Goal: Task Accomplishment & Management: Manage account settings

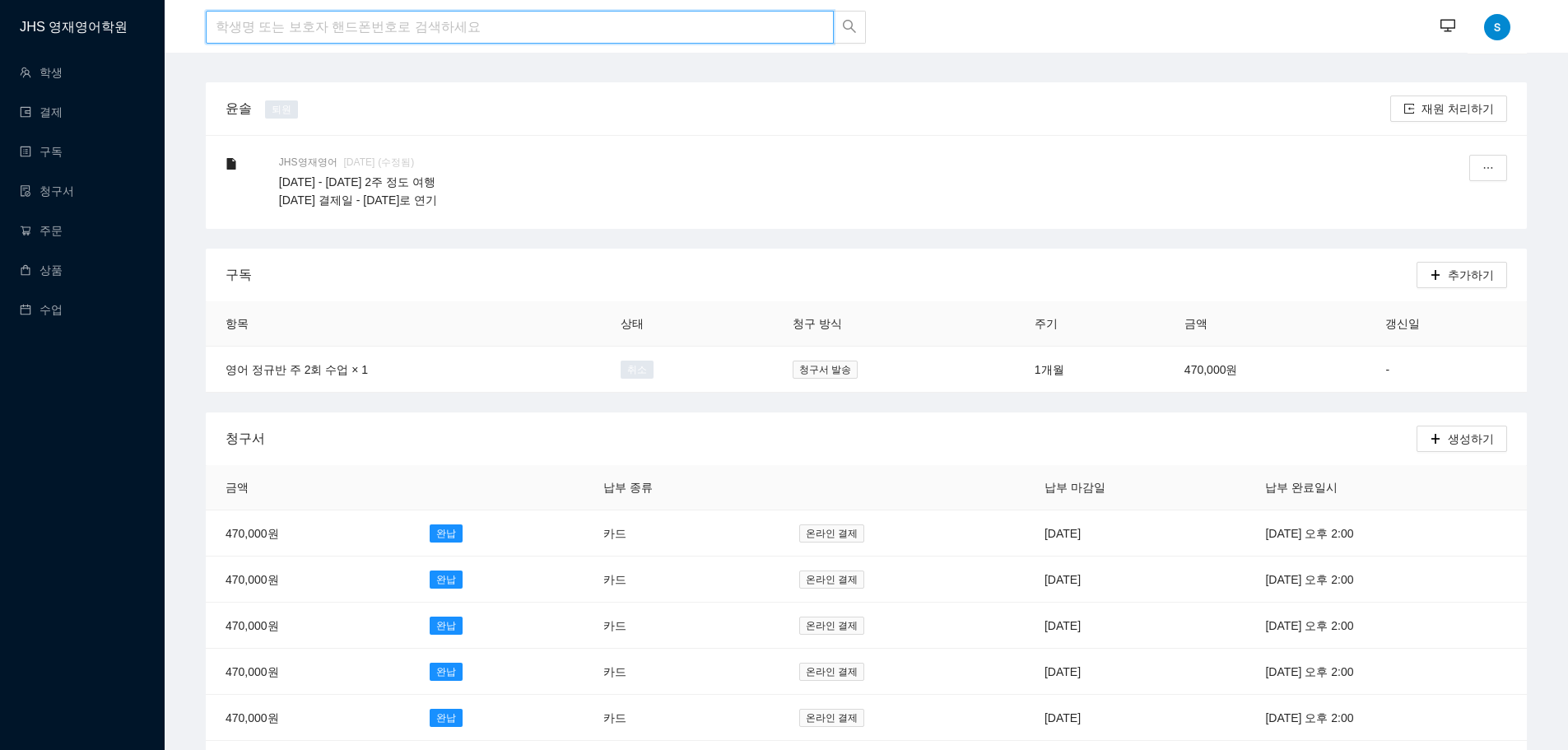
click at [368, 27] on input "search" at bounding box center [519, 27] width 628 height 32
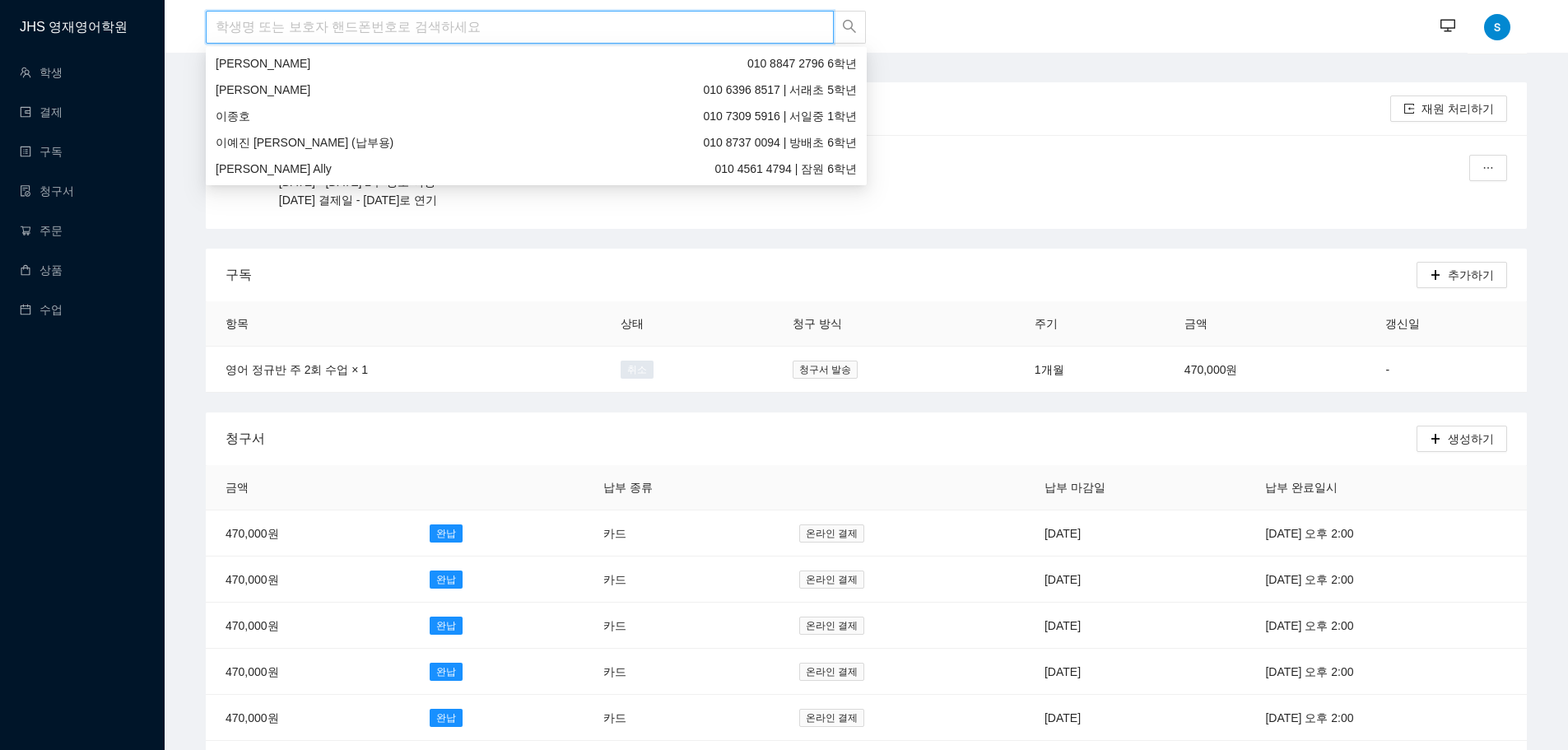
type input "ㅇ"
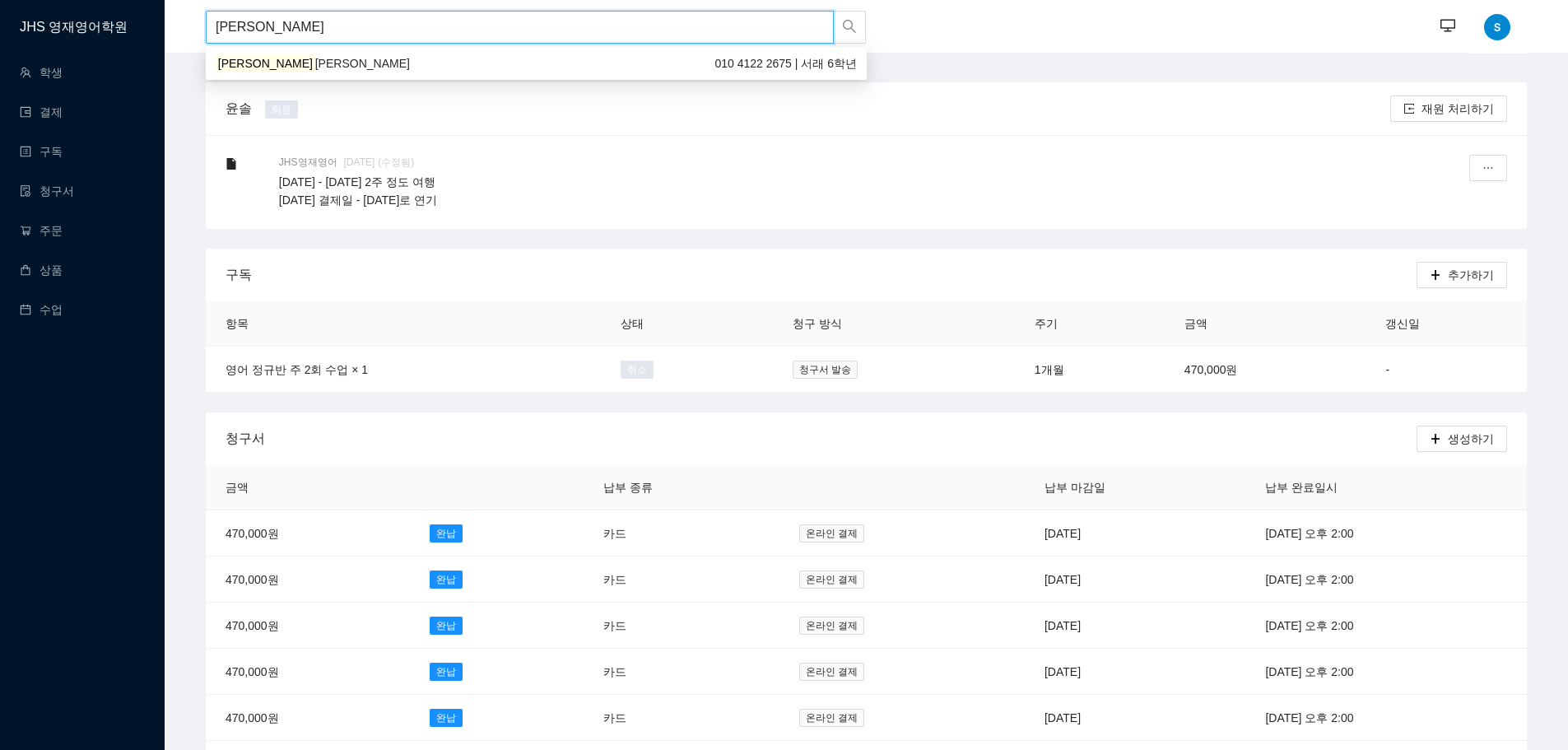
click at [353, 58] on div "[PERSON_NAME] [PERSON_NAME] 010 4122 2675 | 서래 6학년" at bounding box center [536, 63] width 641 height 18
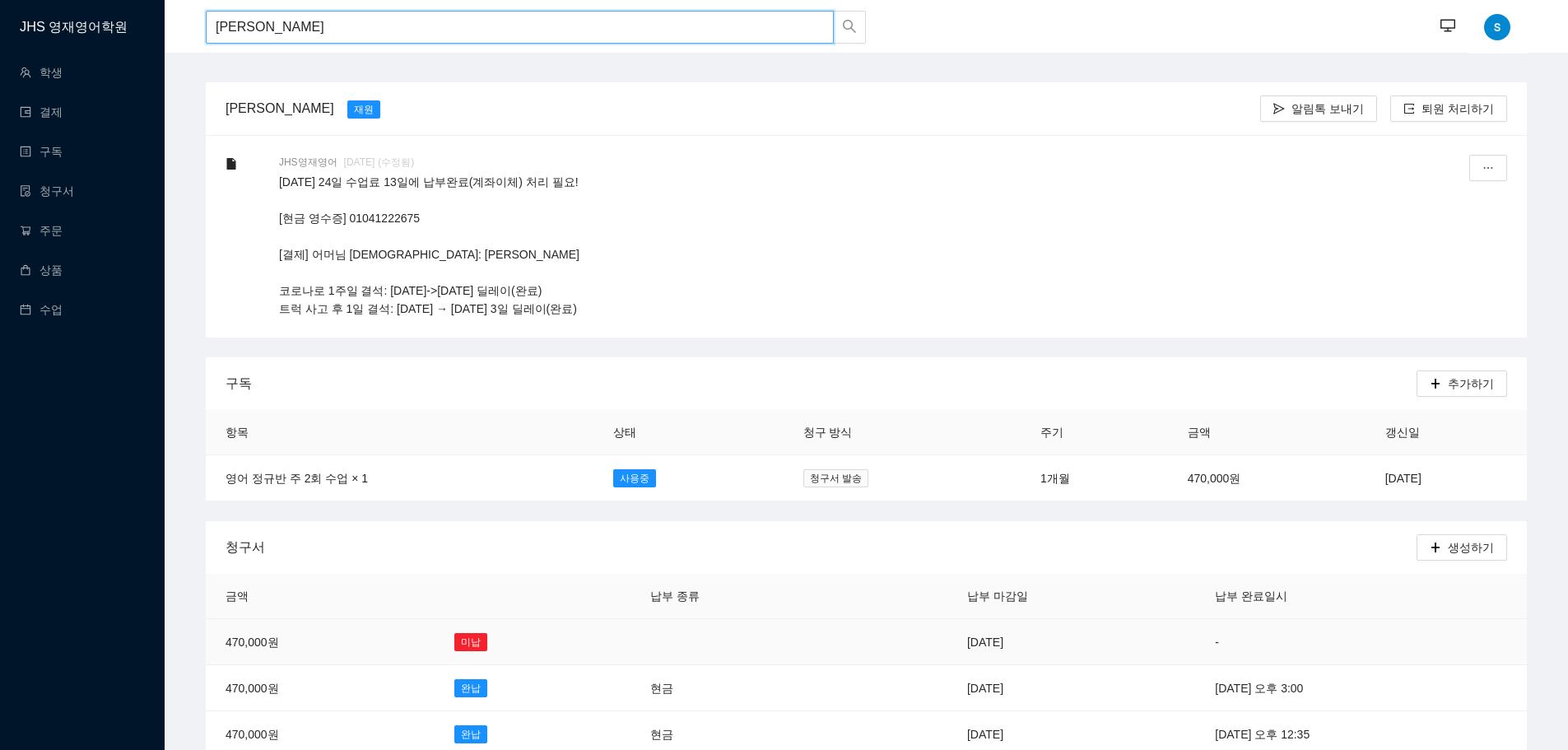
type input "[PERSON_NAME]"
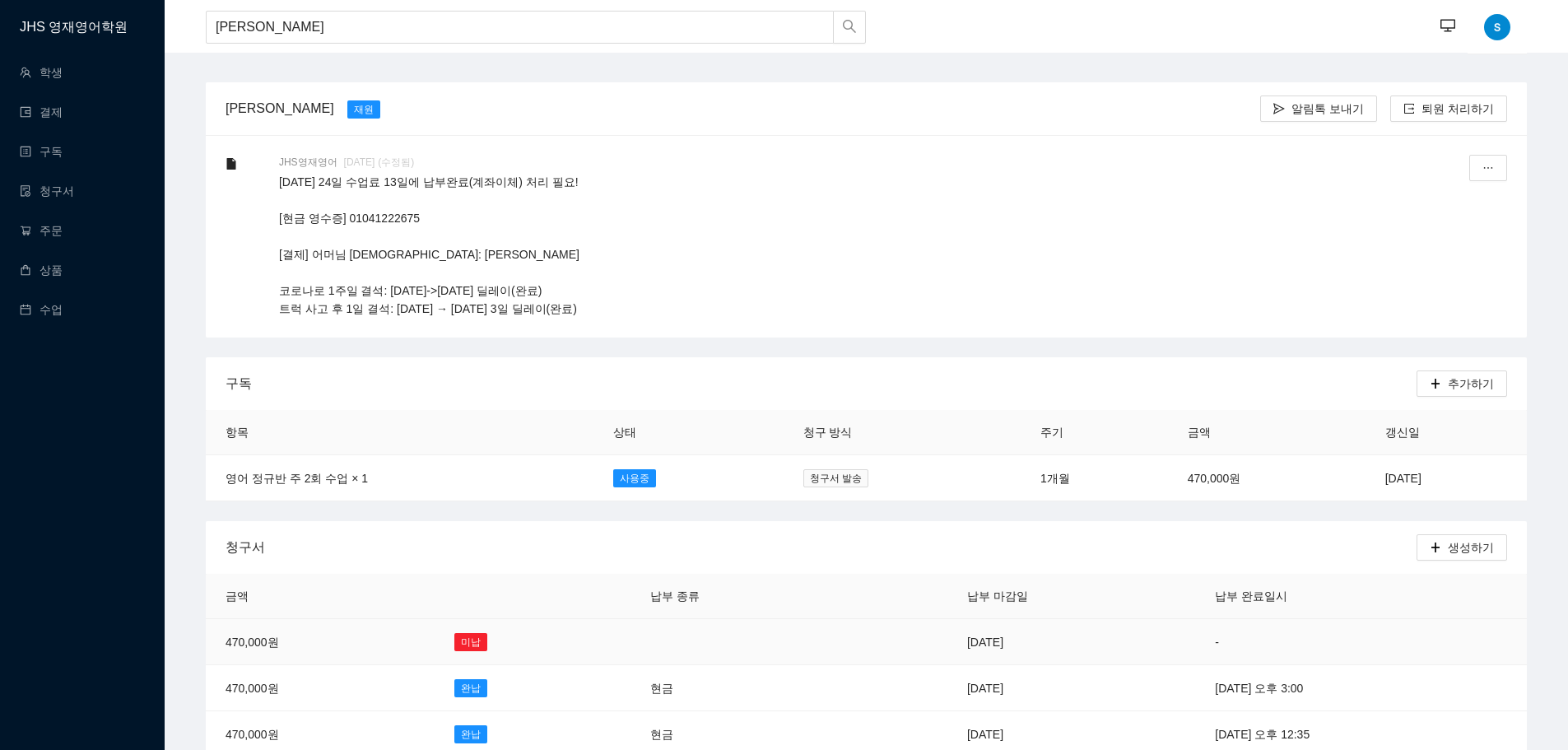
click at [948, 636] on td "[DATE]" at bounding box center [1072, 642] width 248 height 46
click at [1441, 548] on icon "plus" at bounding box center [1436, 548] width 12 height 12
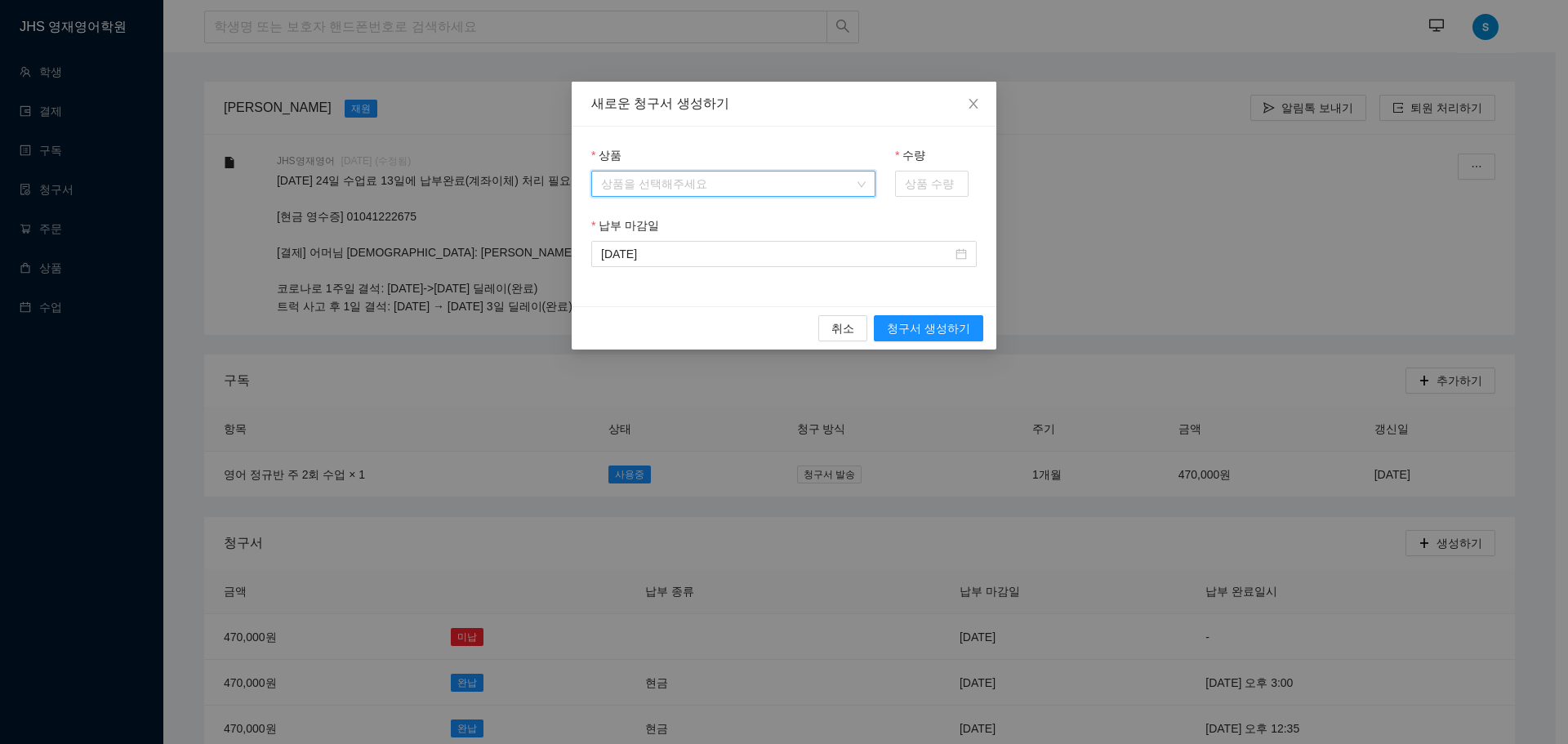
click at [736, 176] on input "상품" at bounding box center [727, 183] width 254 height 24
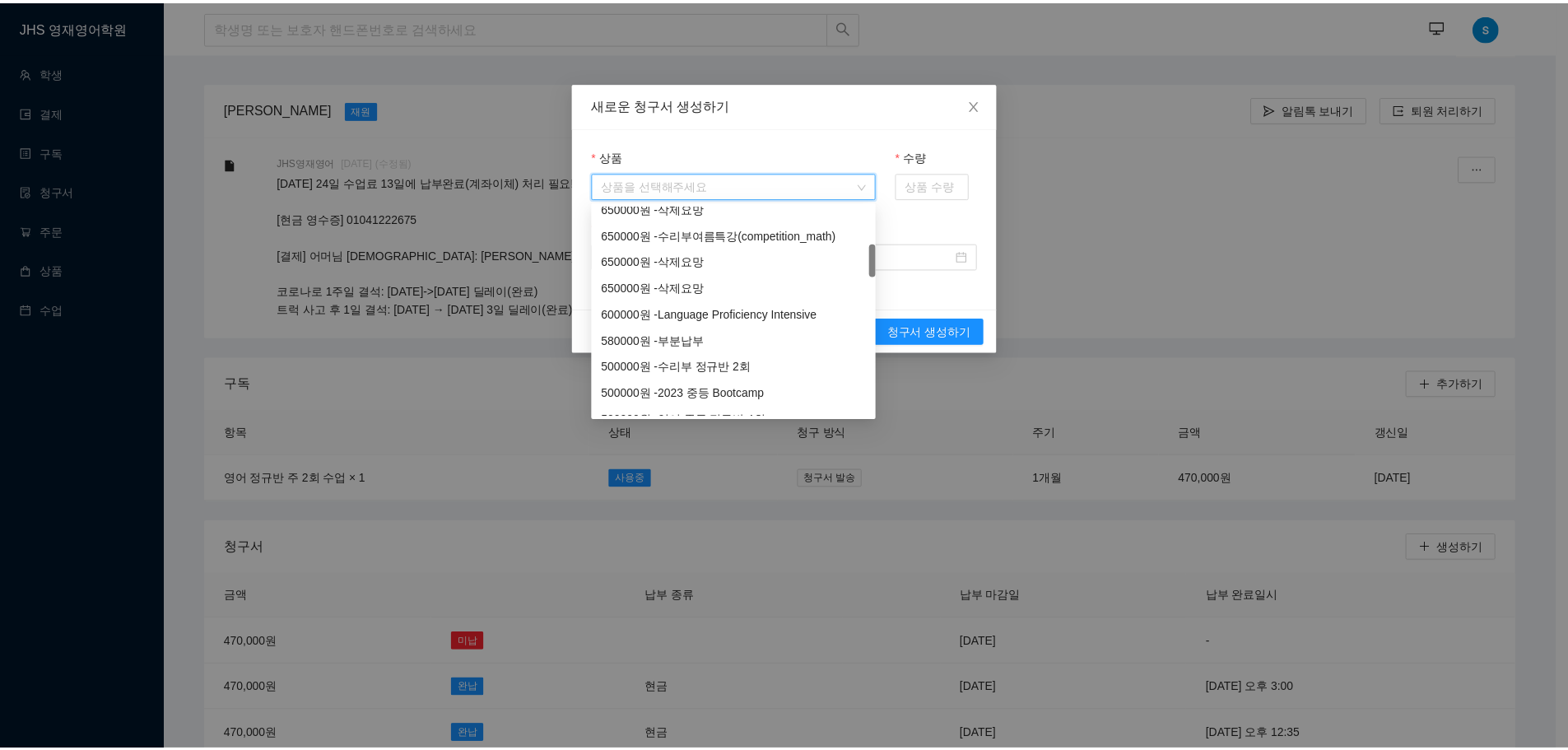
scroll to position [329, 0]
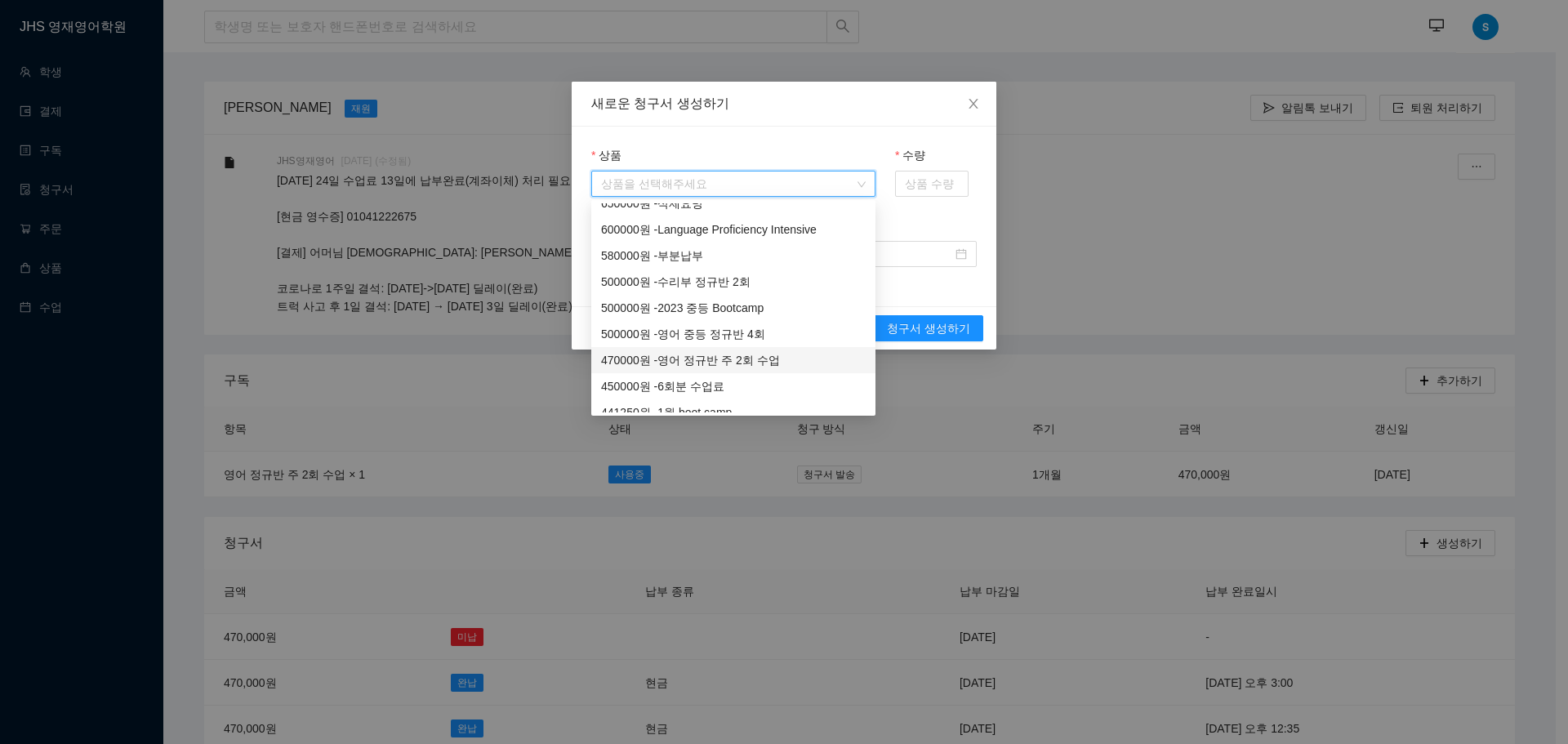
click at [711, 360] on div "470000 원 - 영어 정규반 주 2회 수업" at bounding box center [732, 360] width 264 height 18
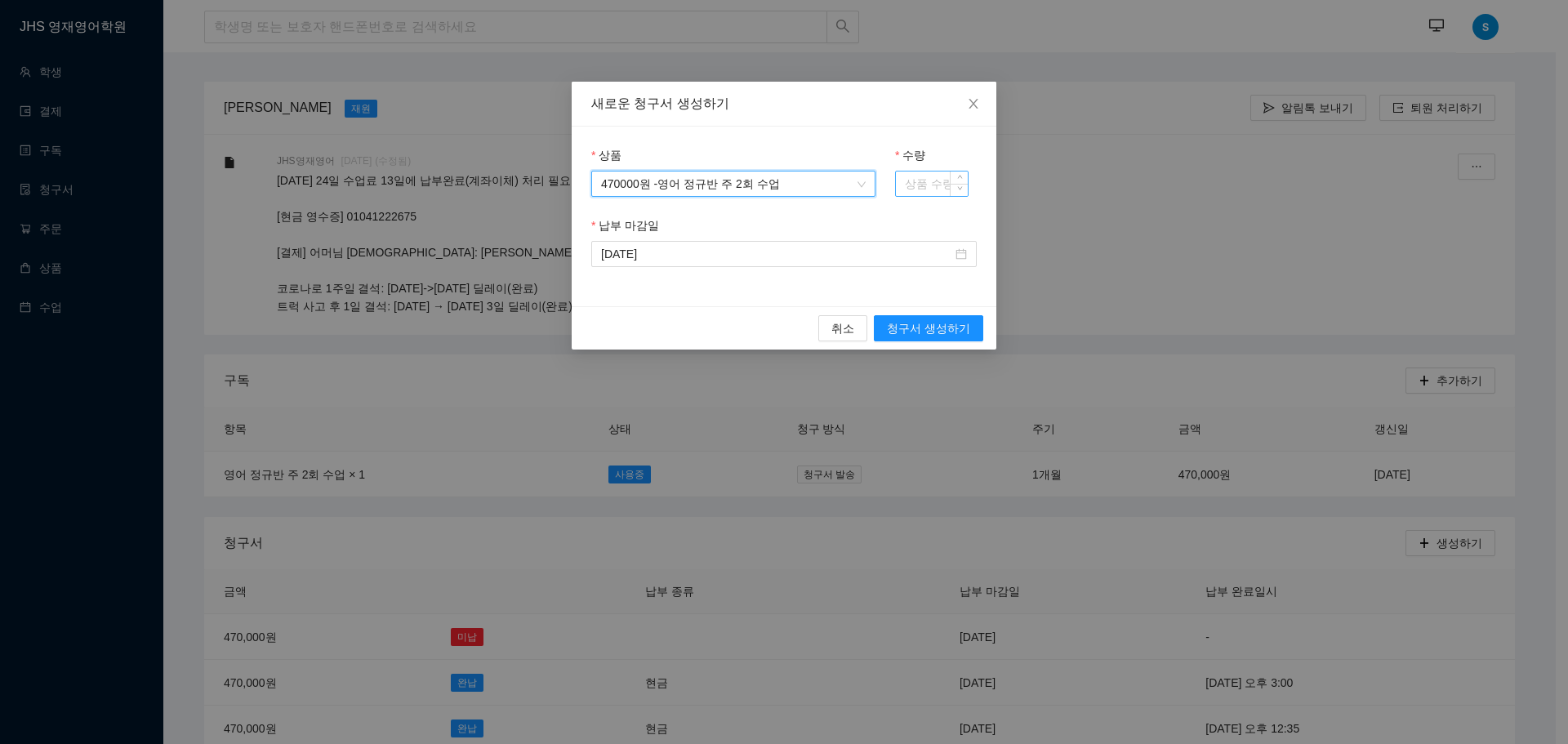
click at [927, 178] on input "수량" at bounding box center [932, 183] width 72 height 24
type input "1"
click at [882, 254] on input "[DATE]" at bounding box center [776, 254] width 351 height 18
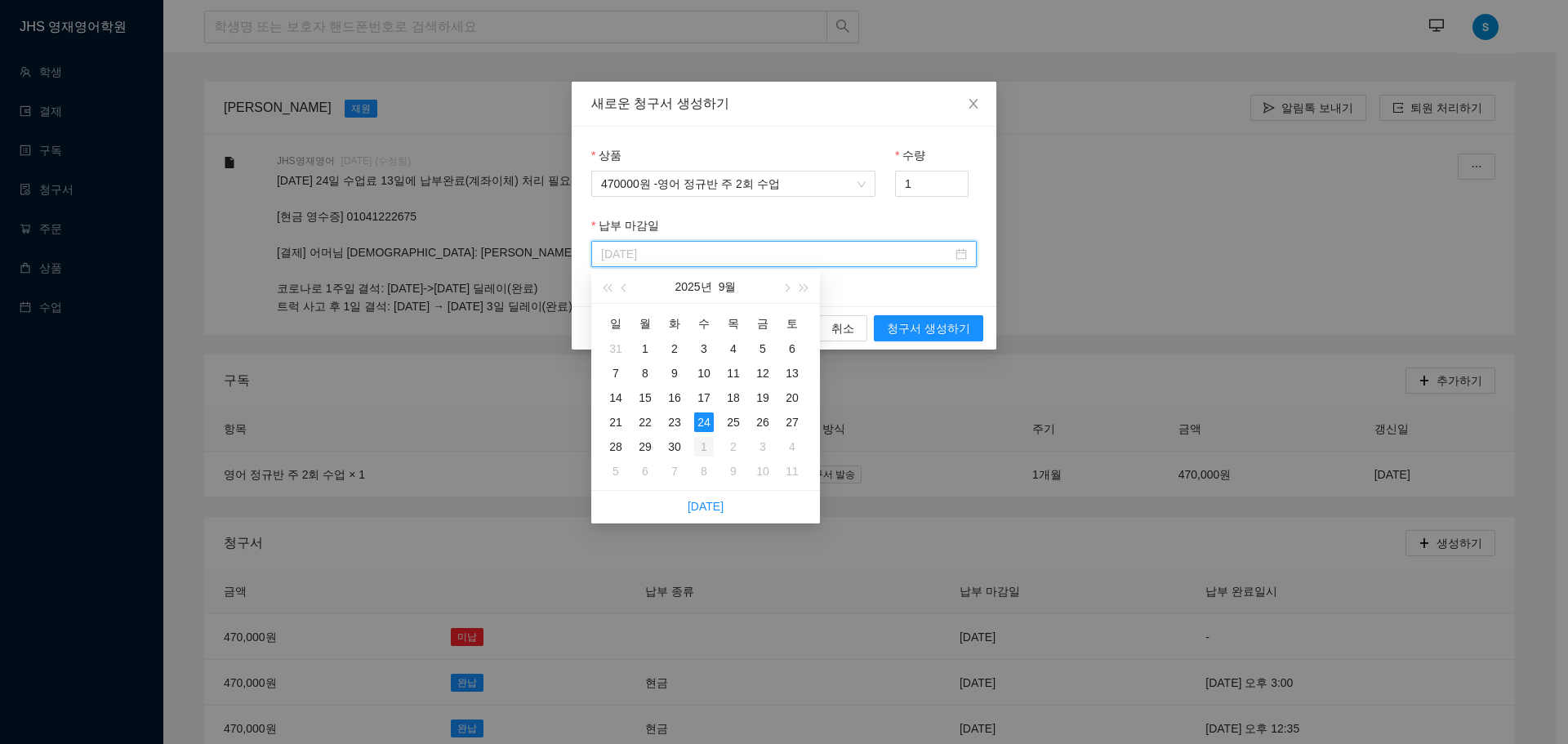
type input "[DATE]"
click at [699, 443] on div "1" at bounding box center [704, 447] width 20 height 20
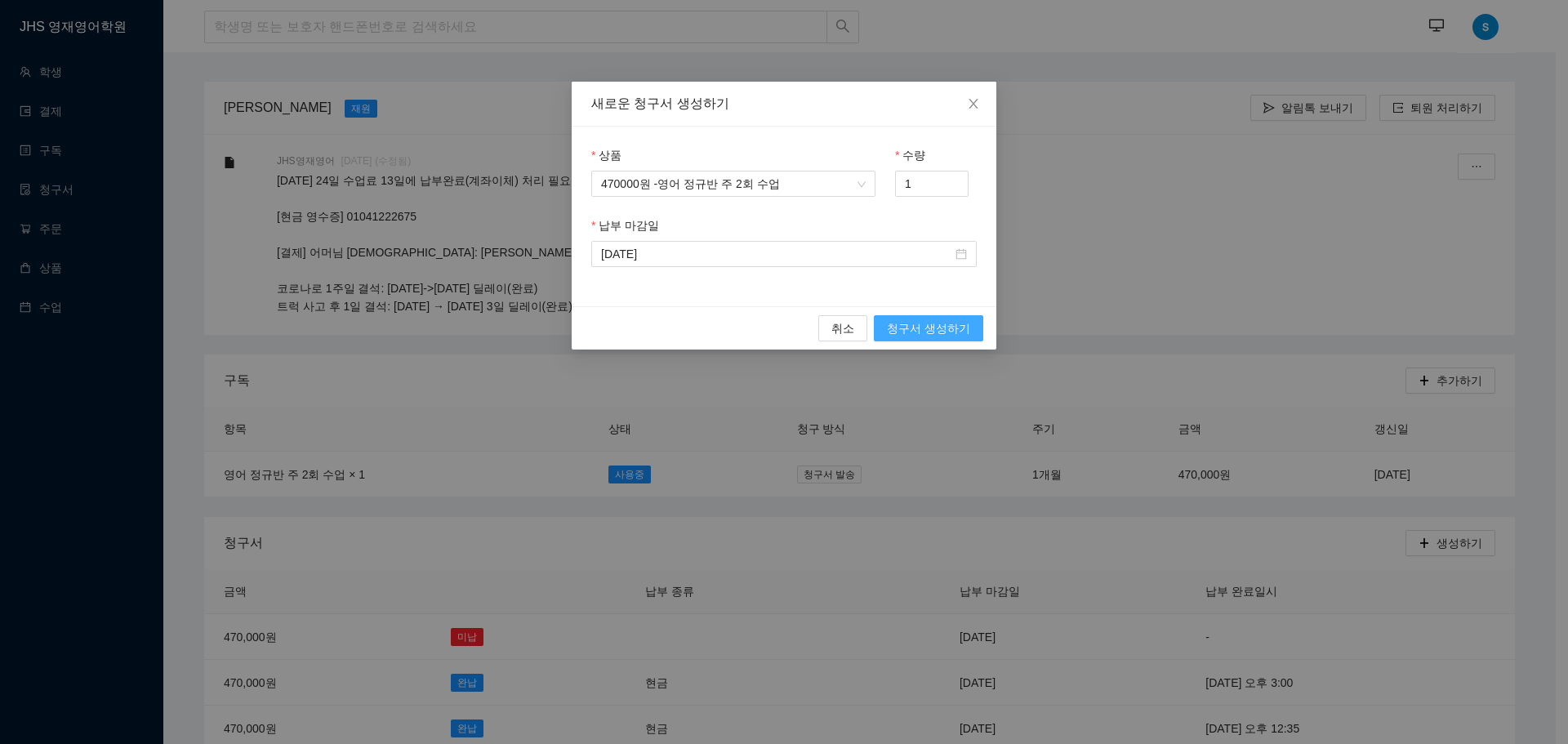
click at [910, 322] on span "청구서 생성하기" at bounding box center [928, 328] width 83 height 18
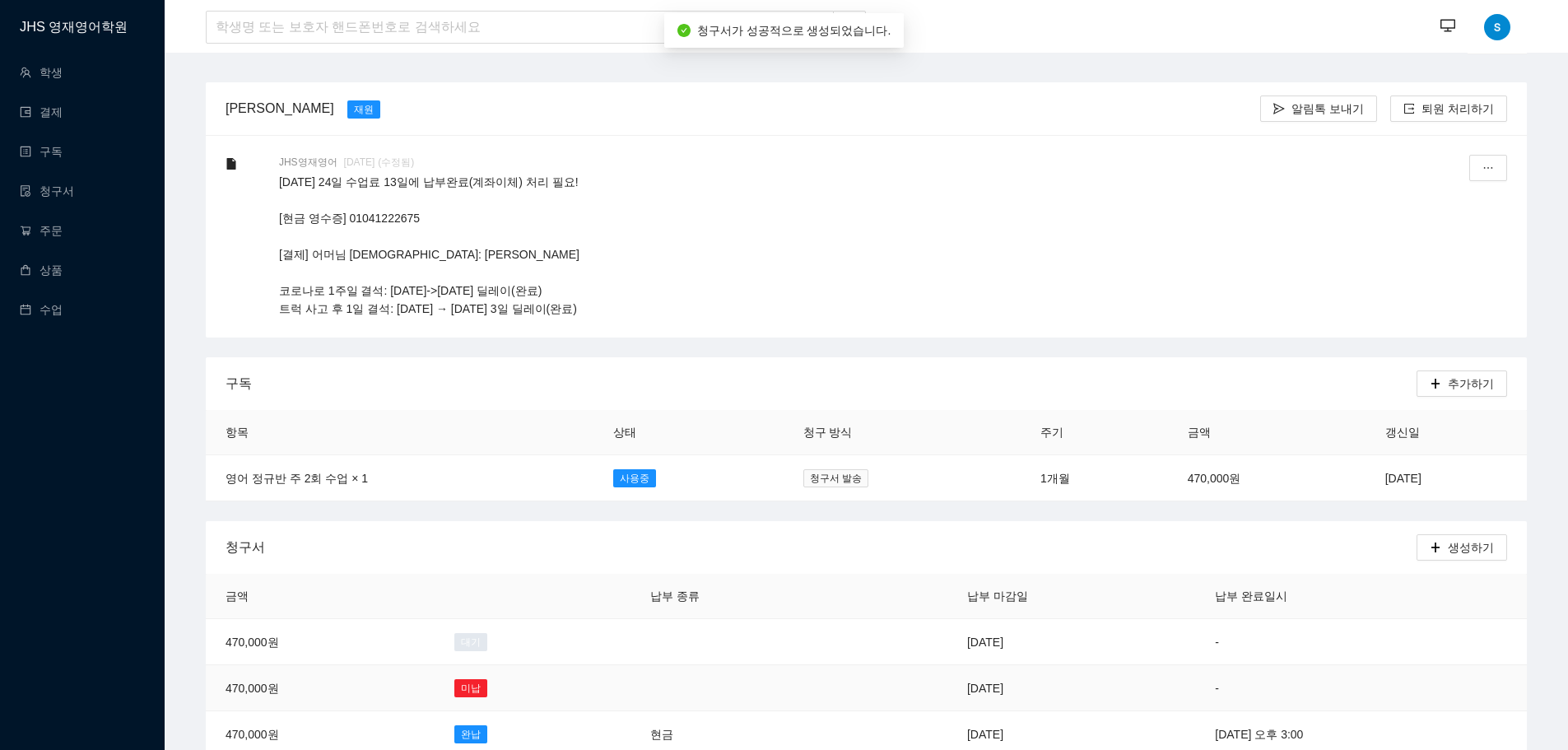
click at [948, 687] on td "[DATE]" at bounding box center [1072, 688] width 248 height 46
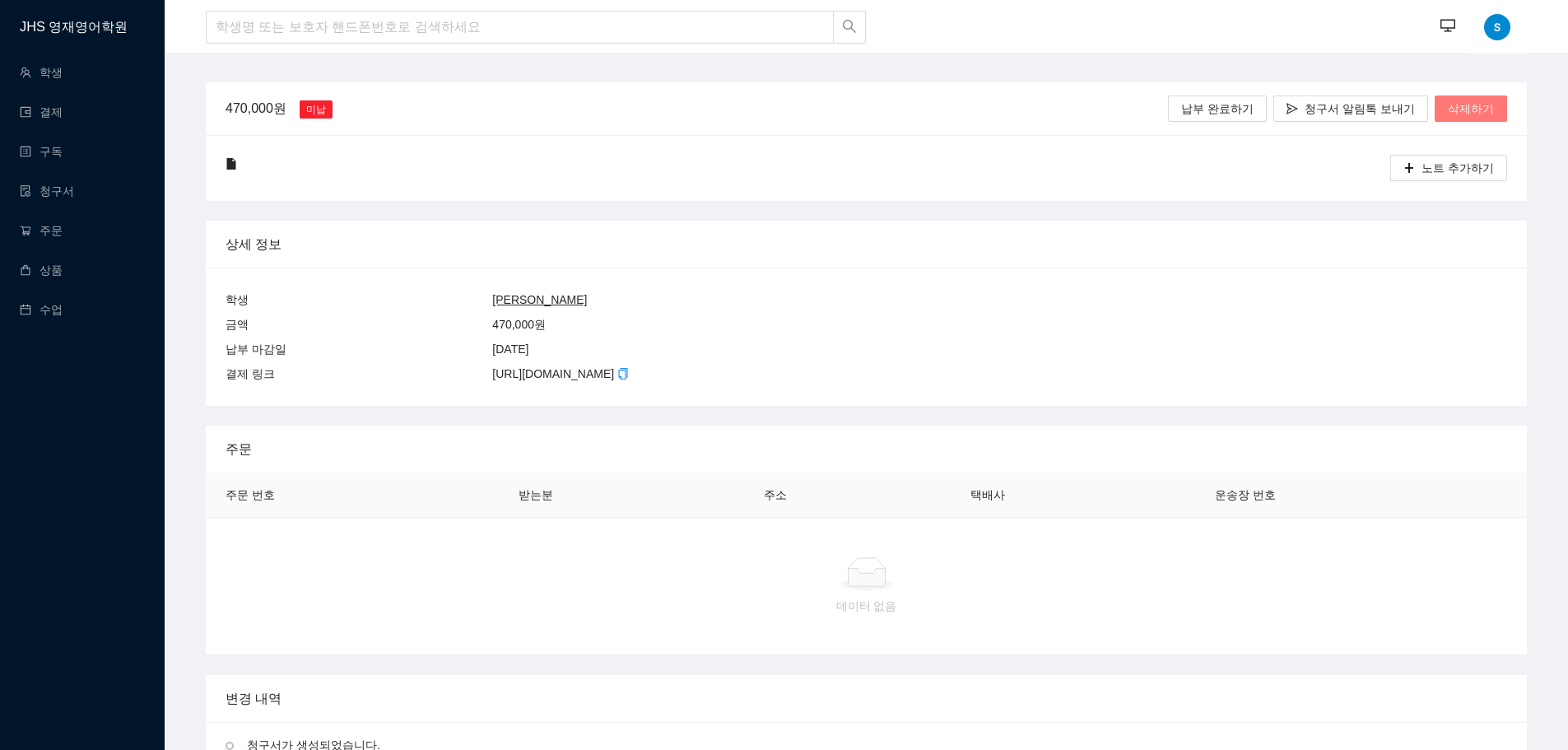
click at [1464, 112] on span "삭제하기" at bounding box center [1471, 108] width 46 height 18
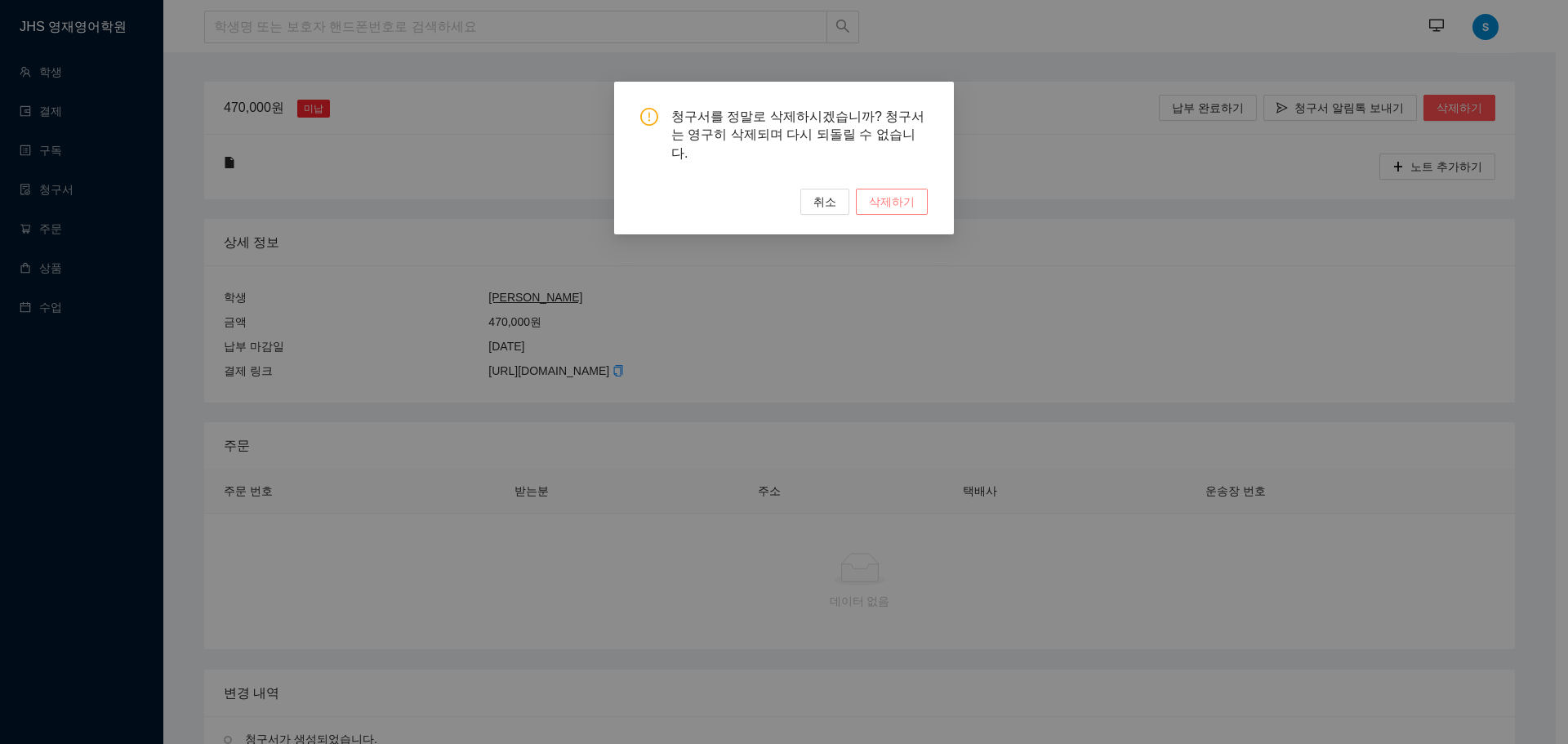
click at [885, 193] on span "삭제하기" at bounding box center [891, 202] width 46 height 18
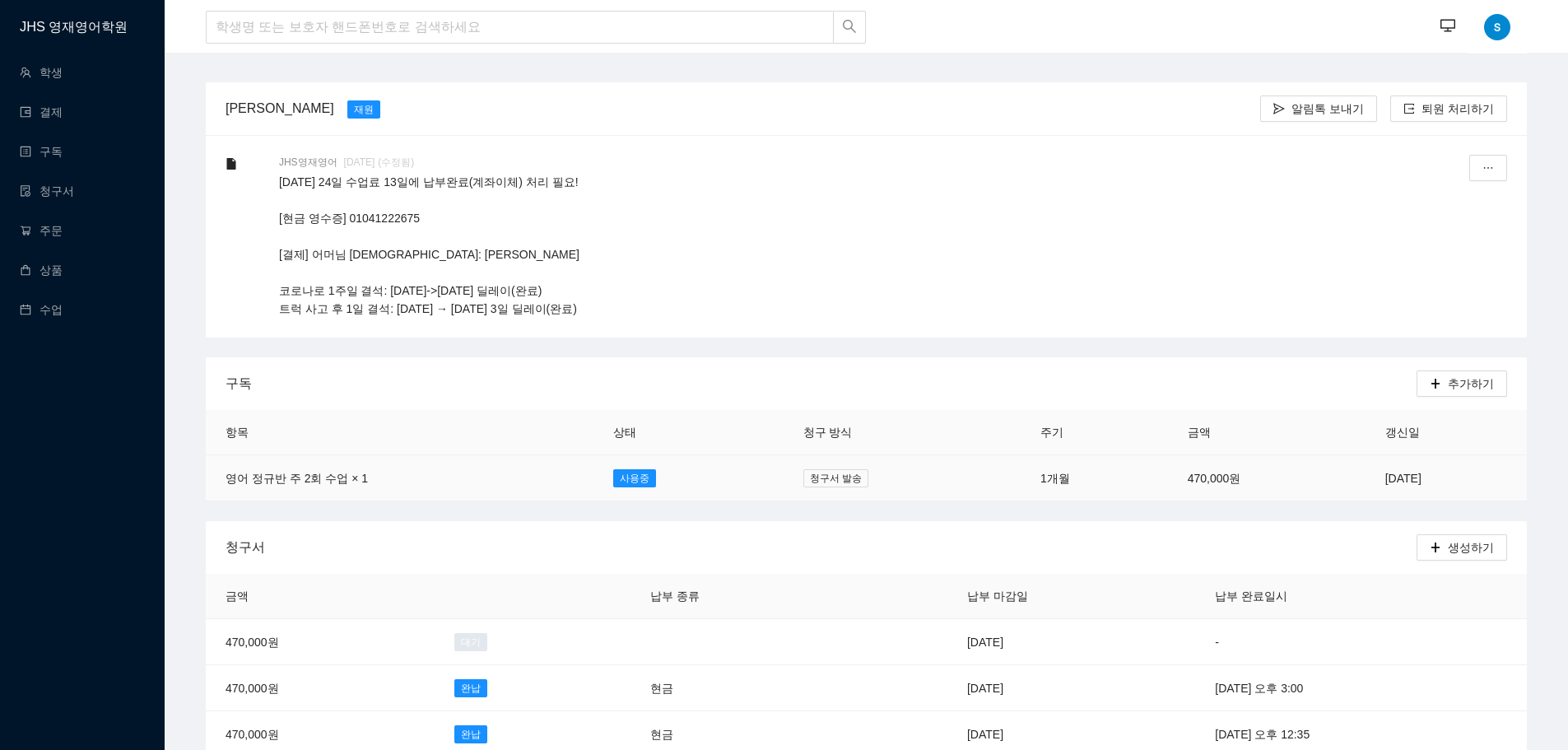
click at [1365, 477] on td "[DATE]" at bounding box center [1446, 478] width 161 height 46
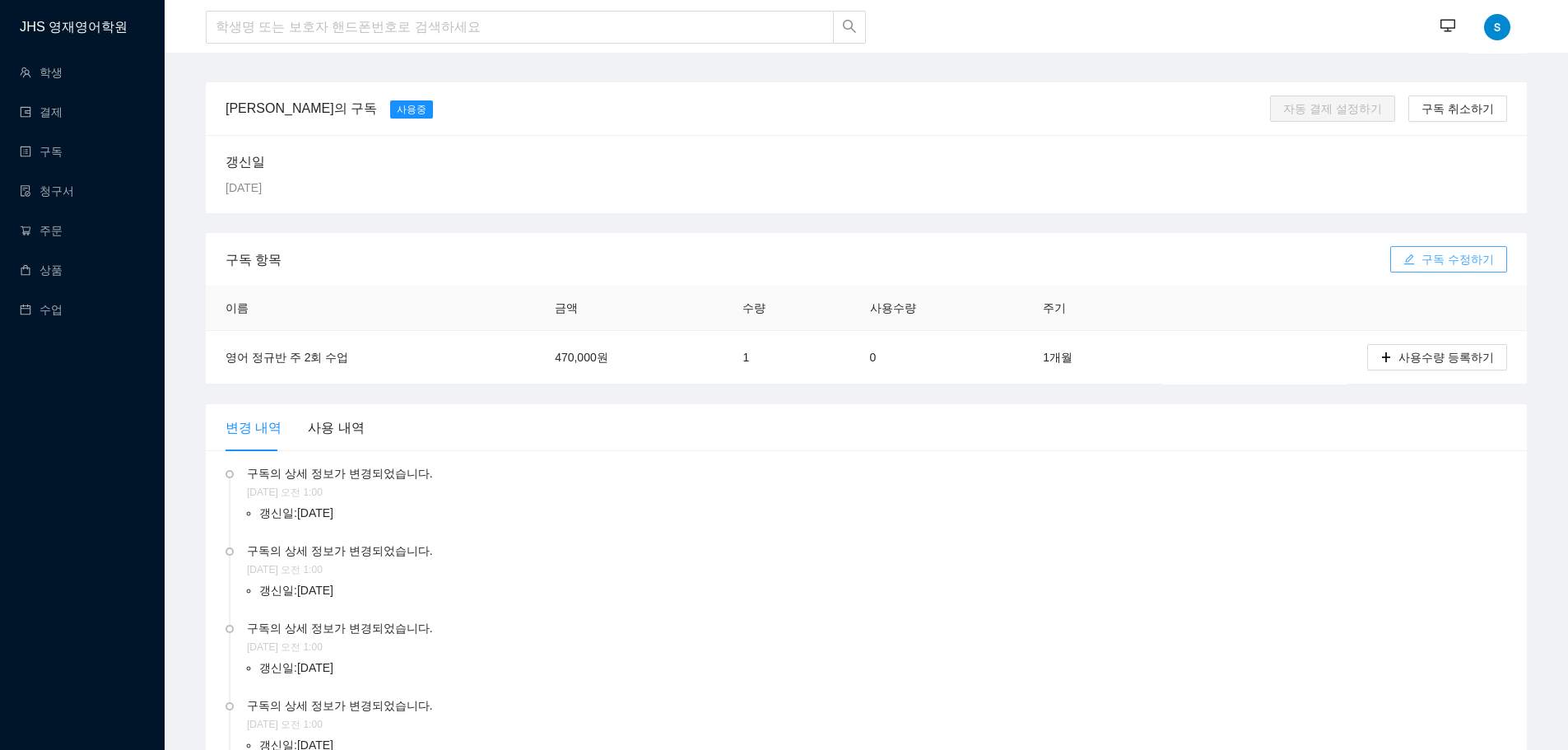
click at [1467, 256] on span "구독 수정하기" at bounding box center [1458, 260] width 73 height 18
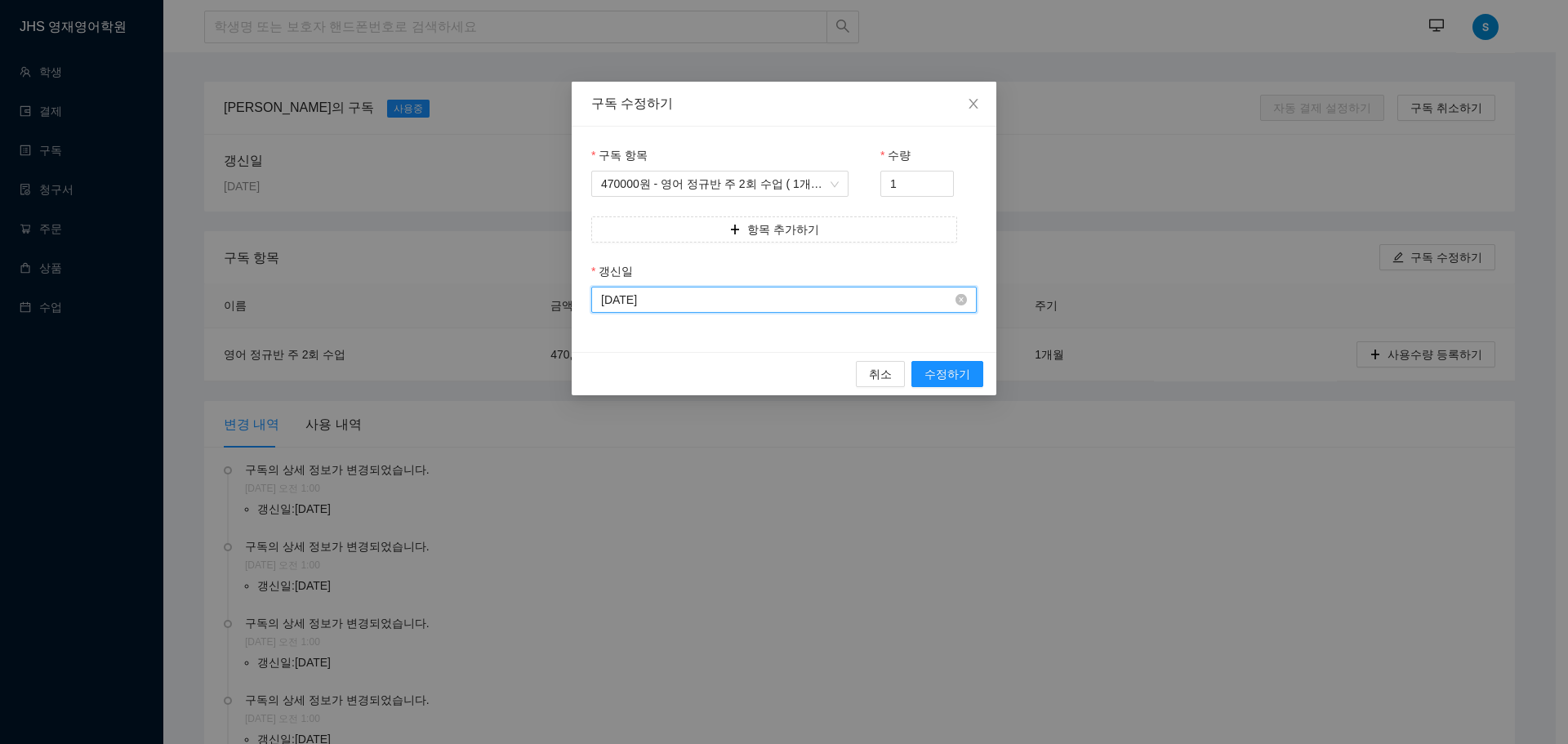
click at [680, 295] on input "[DATE]" at bounding box center [776, 299] width 351 height 18
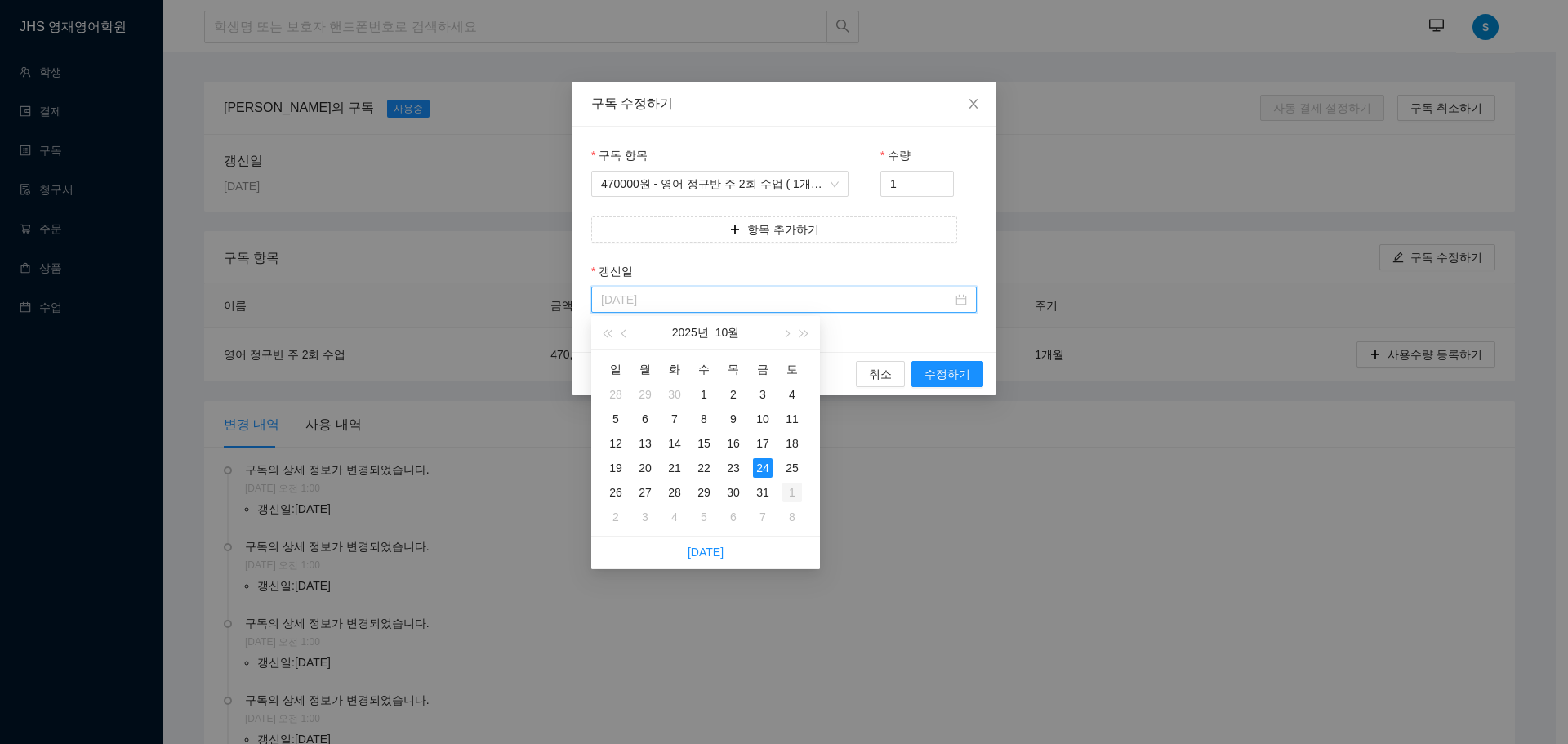
type input "[DATE]"
click at [787, 492] on div "1" at bounding box center [792, 492] width 20 height 20
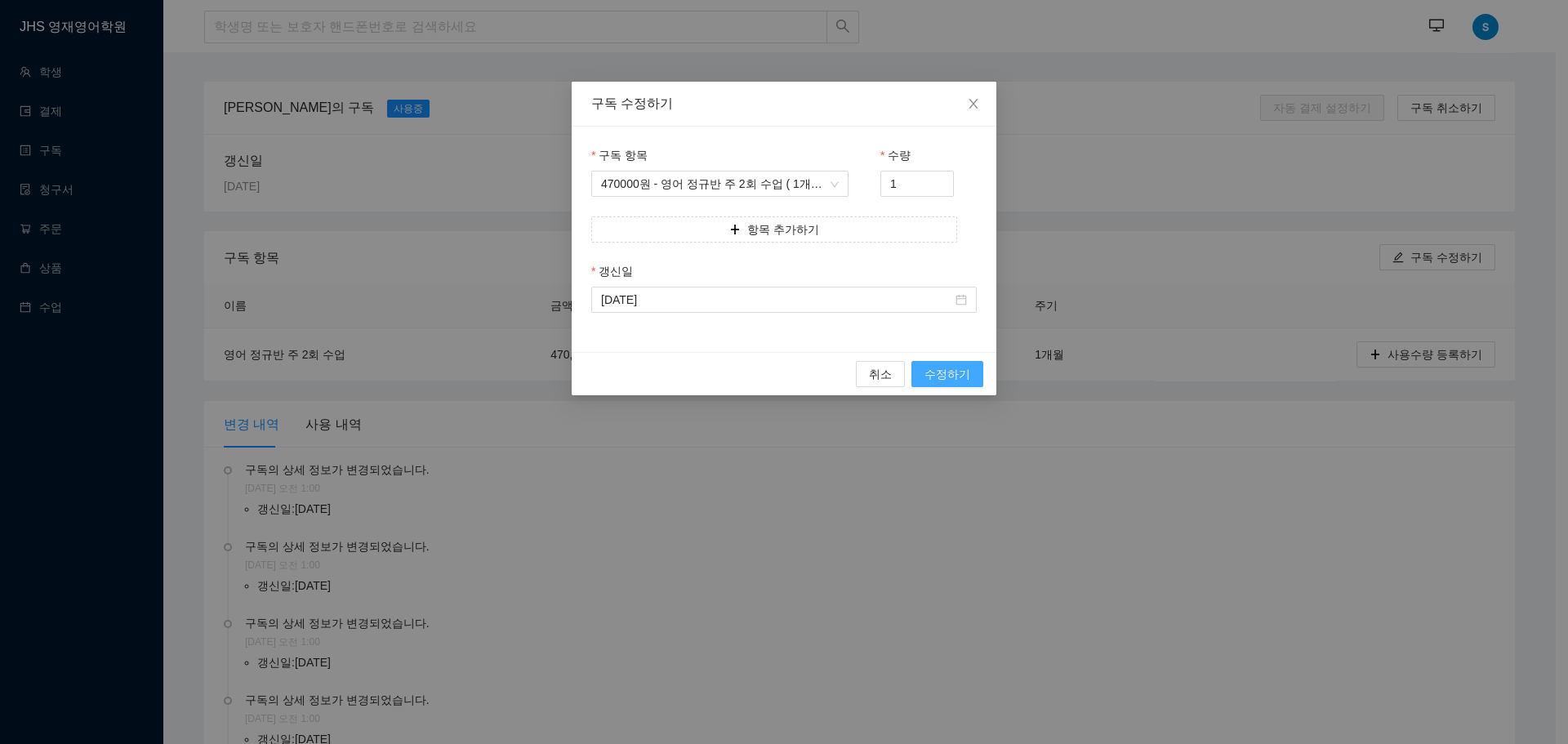
click at [936, 372] on span "수정하기" at bounding box center [947, 373] width 46 height 18
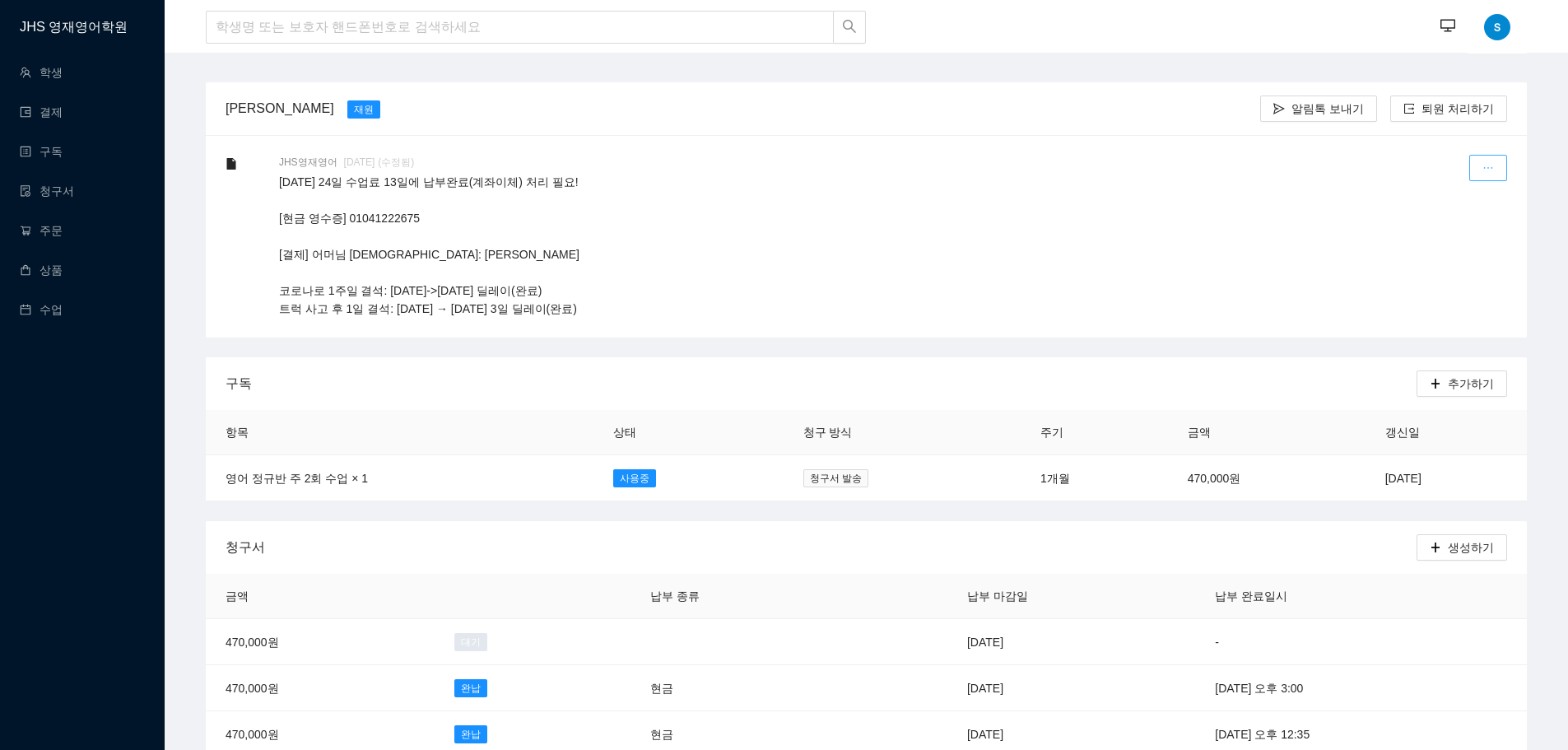
click at [1486, 163] on icon "ellipsis" at bounding box center [1488, 168] width 12 height 12
click at [1430, 201] on div "수정하기" at bounding box center [1450, 209] width 88 height 43
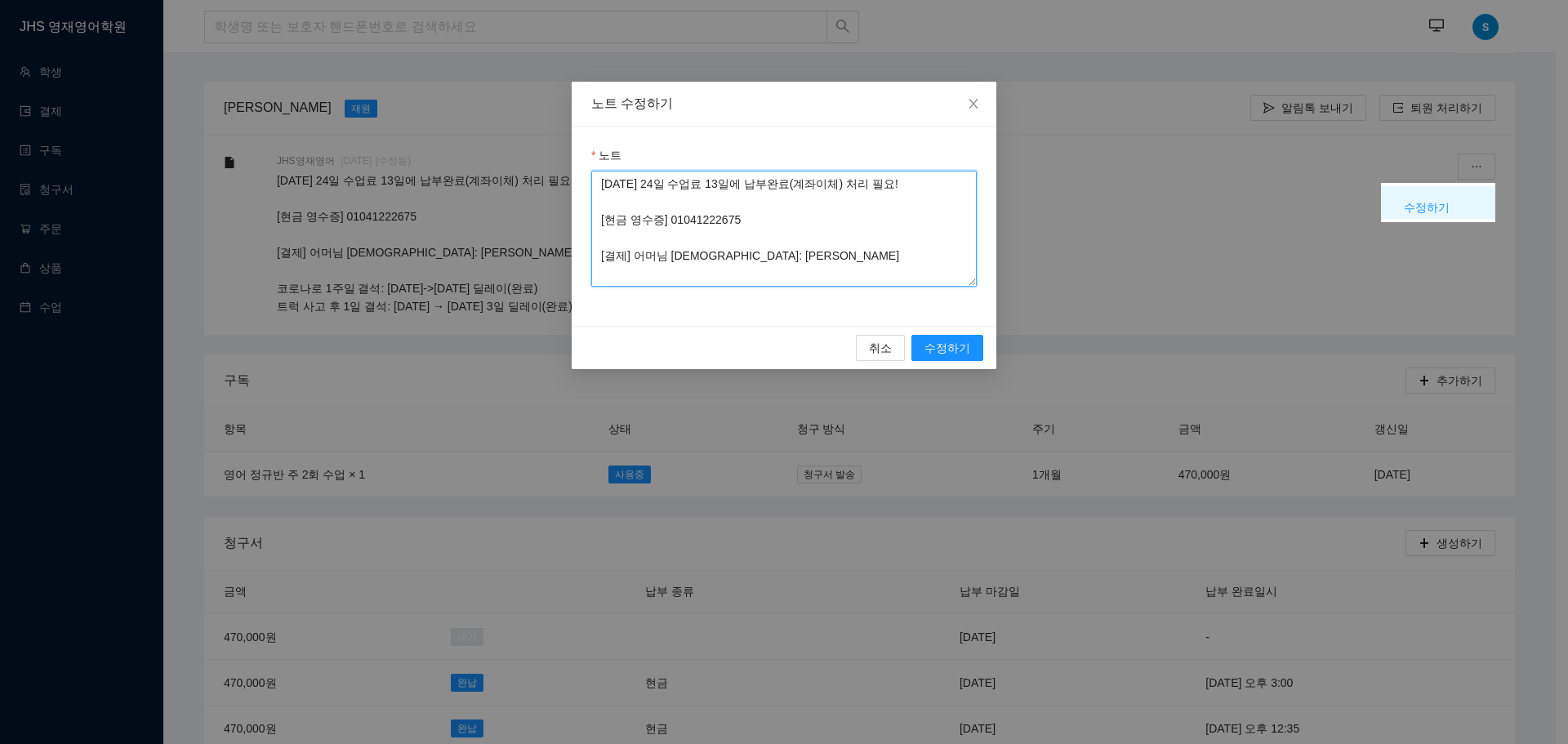
click at [600, 181] on textarea "[DATE] 24일 수업료 13일에 납부완료(계좌이체) 처리 필요! [현금 영수증] 01041222675 [결제] 어머님 [DEMOGRAPHI…" at bounding box center [783, 228] width 385 height 116
type textarea "[DATE] 9/22, 9/24 열 감기로 결석하여 일주일 딜레이 적용 (9/24 → 10/1) [DATE] 24일 수업료 13일에 납부완료(…"
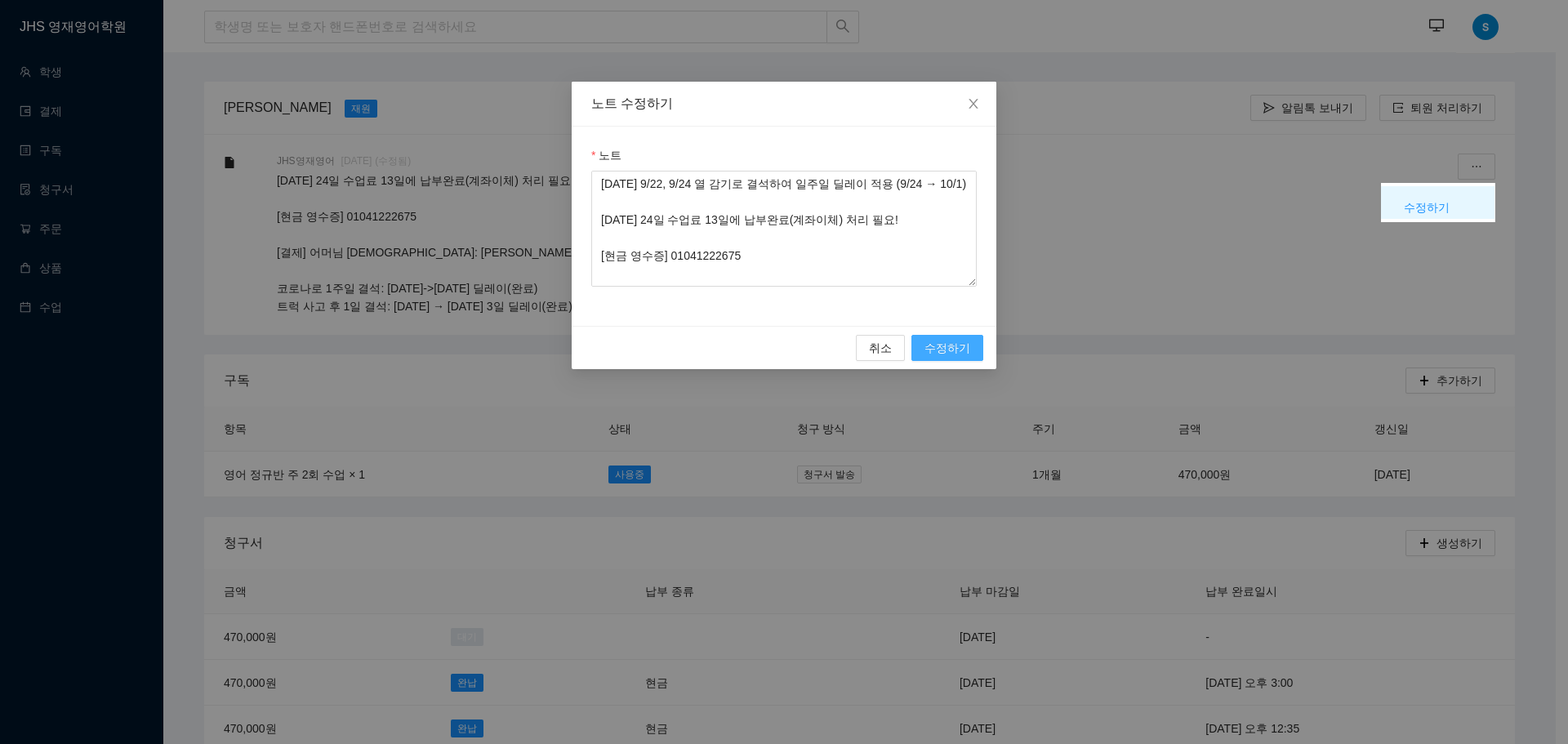
click at [931, 349] on span "수정하기" at bounding box center [947, 348] width 46 height 18
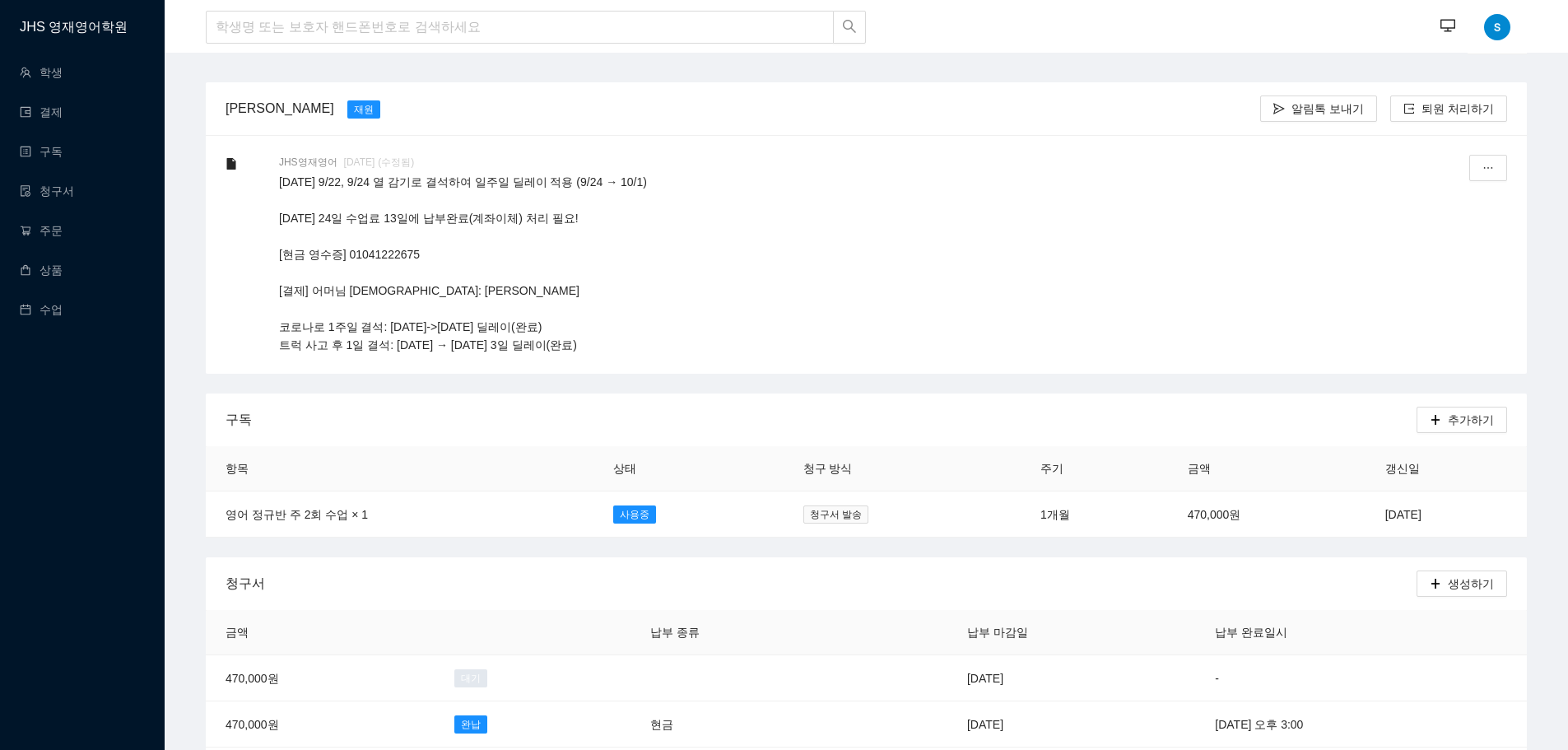
click at [718, 341] on p "[DATE] 9/22, 9/24 열 감기로 결석하여 일주일 딜레이 적용 (9/24 → 10/1) [DATE] 24일 수업료 13일에 납부완료(…" at bounding box center [840, 263] width 1122 height 181
click at [853, 274] on p "[DATE] 9/22, 9/24 열 감기로 결석하여 일주일 딜레이 적용 (9/24 → 10/1) [DATE] 24일 수업료 13일에 납부완료(…" at bounding box center [840, 263] width 1122 height 181
